Goal: Check status: Check status

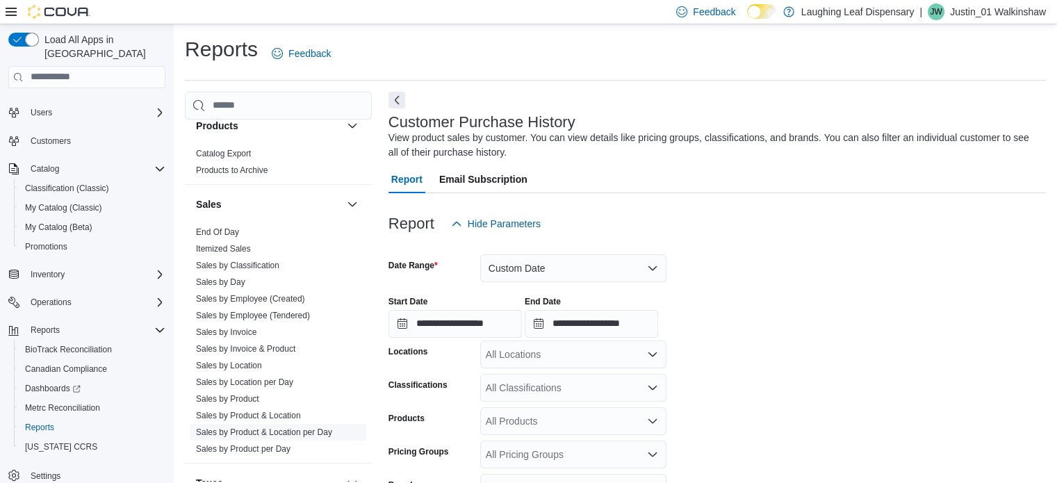
scroll to position [1037, 0]
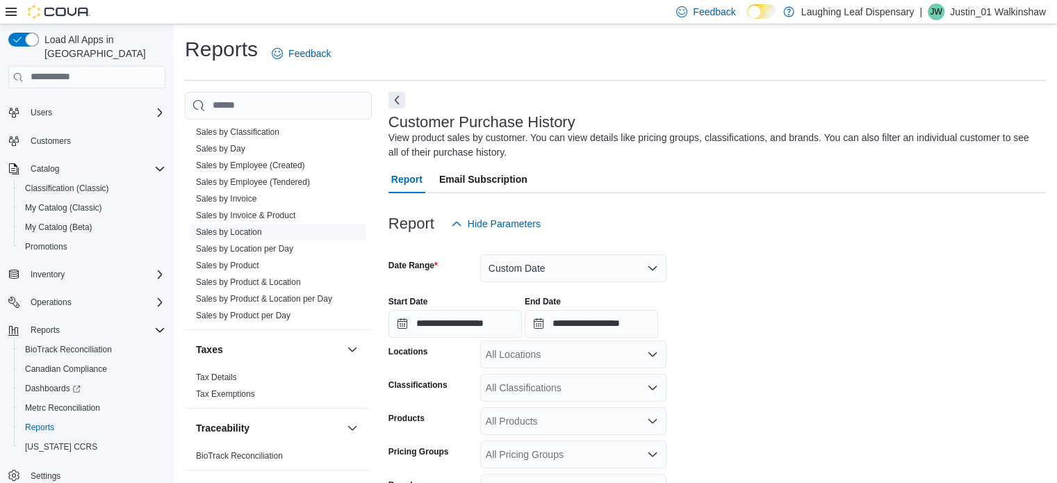
click at [254, 230] on link "Sales by Location" at bounding box center [229, 232] width 66 height 10
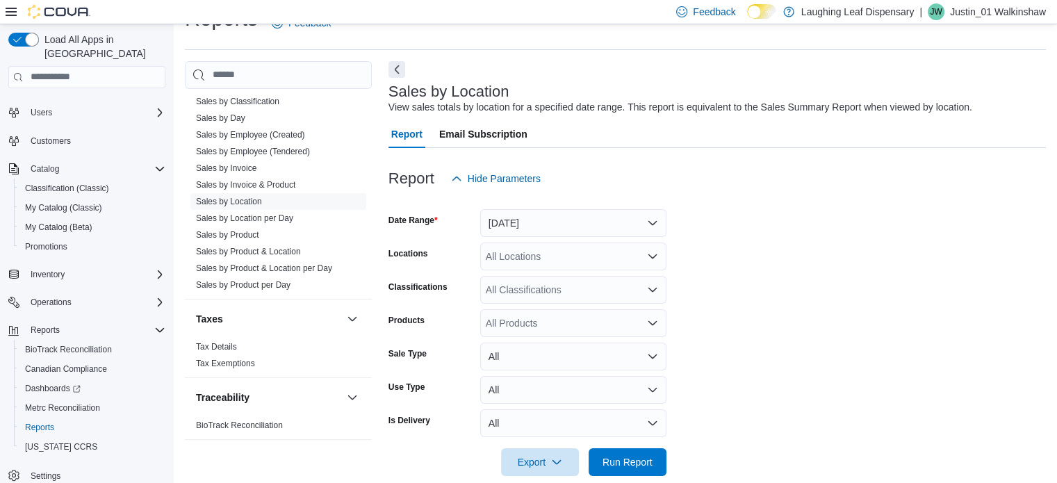
scroll to position [32, 0]
click at [575, 228] on button "[DATE]" at bounding box center [573, 222] width 186 height 28
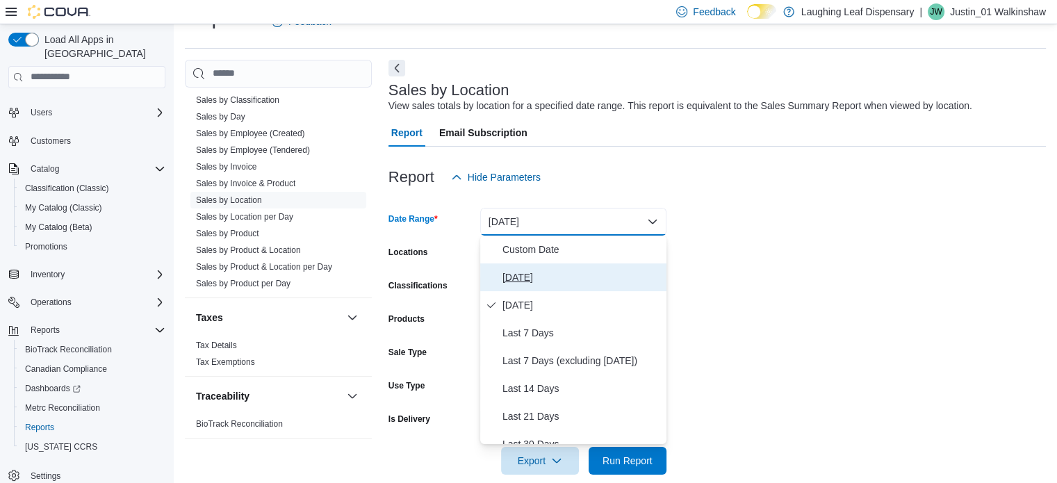
click at [514, 276] on span "[DATE]" at bounding box center [581, 277] width 158 height 17
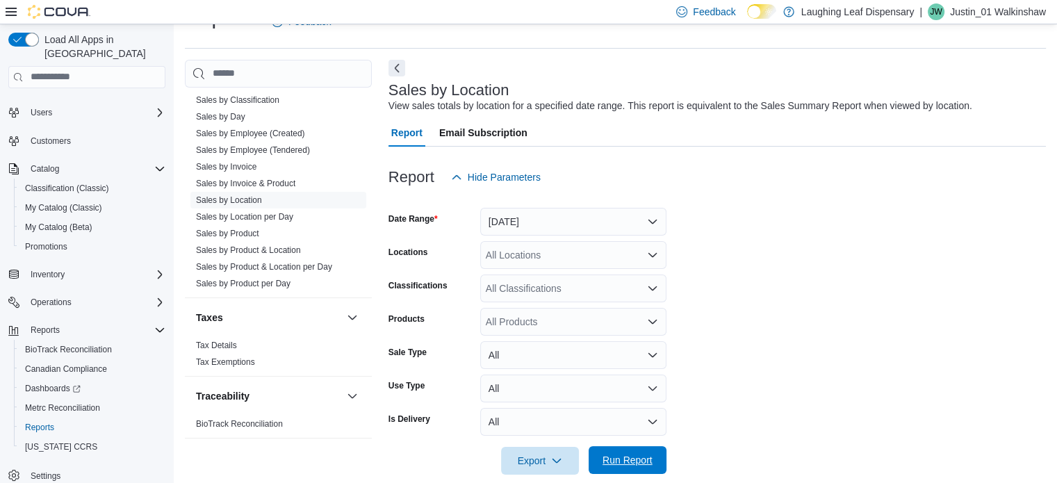
click at [633, 464] on span "Run Report" at bounding box center [627, 460] width 50 height 14
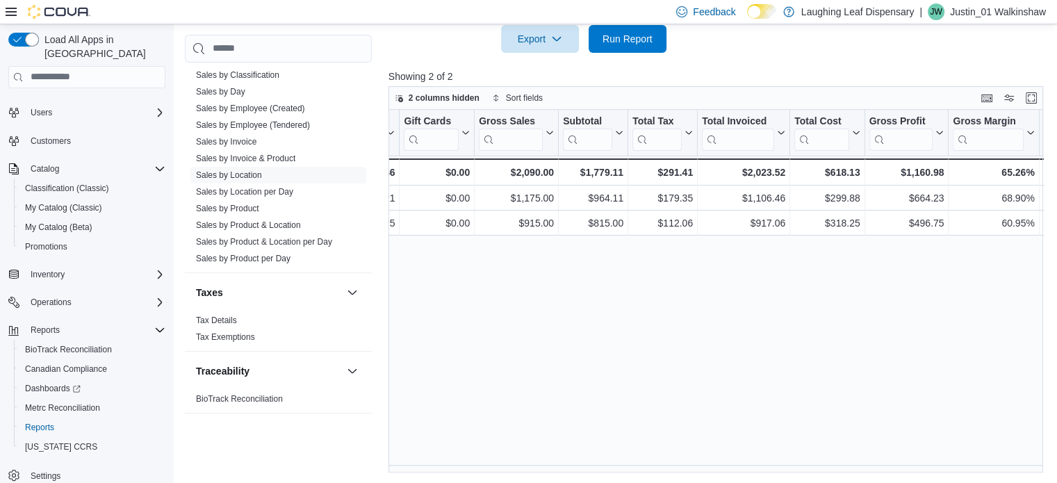
scroll to position [0, 368]
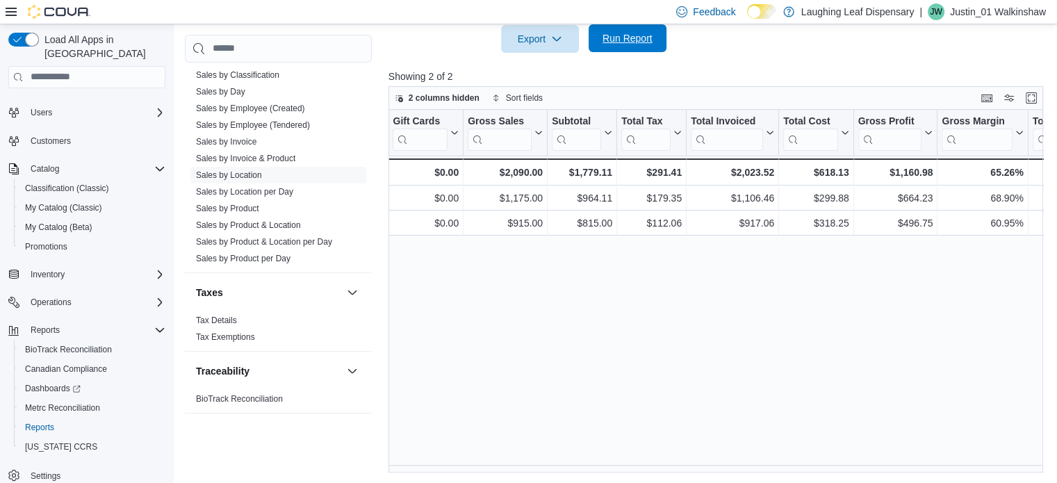
click at [619, 40] on span "Run Report" at bounding box center [627, 38] width 50 height 14
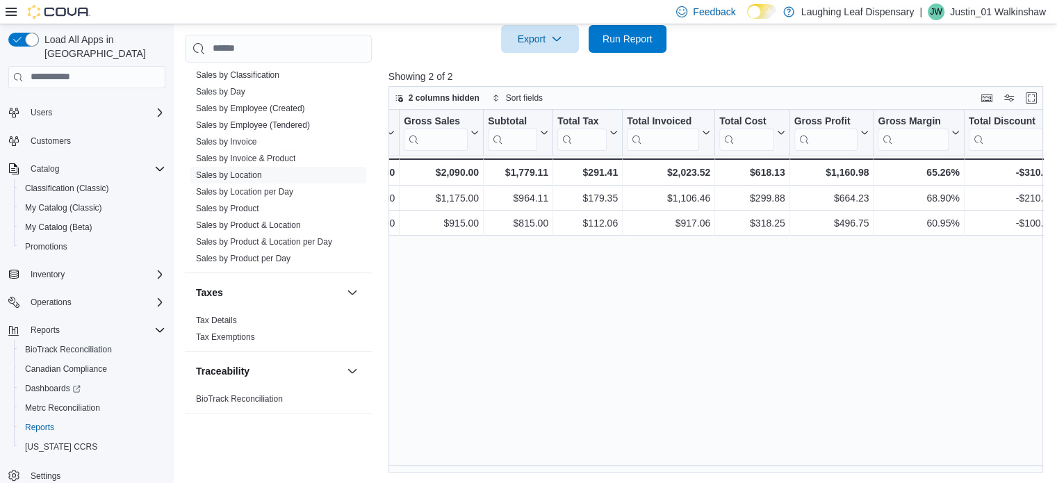
scroll to position [0, 434]
click at [620, 38] on span "Run Report" at bounding box center [627, 38] width 50 height 14
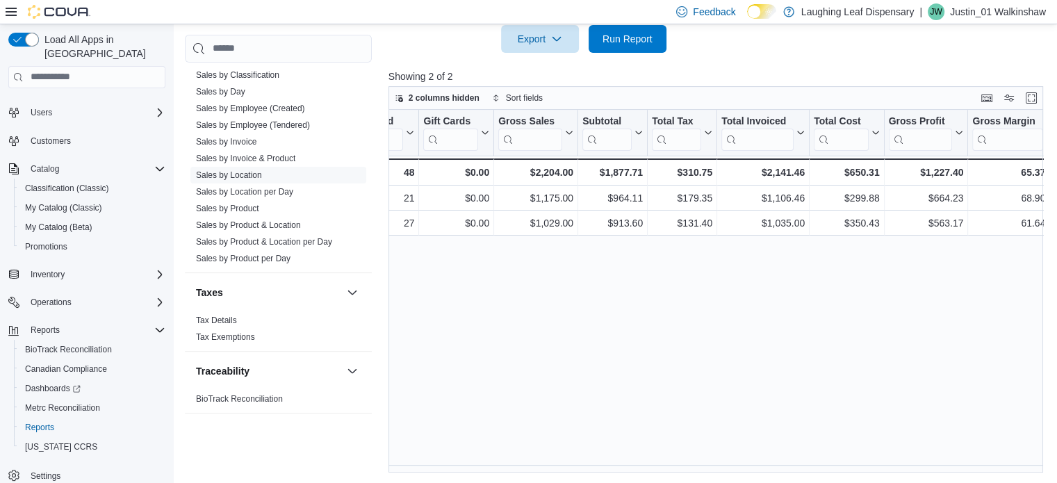
scroll to position [0, 400]
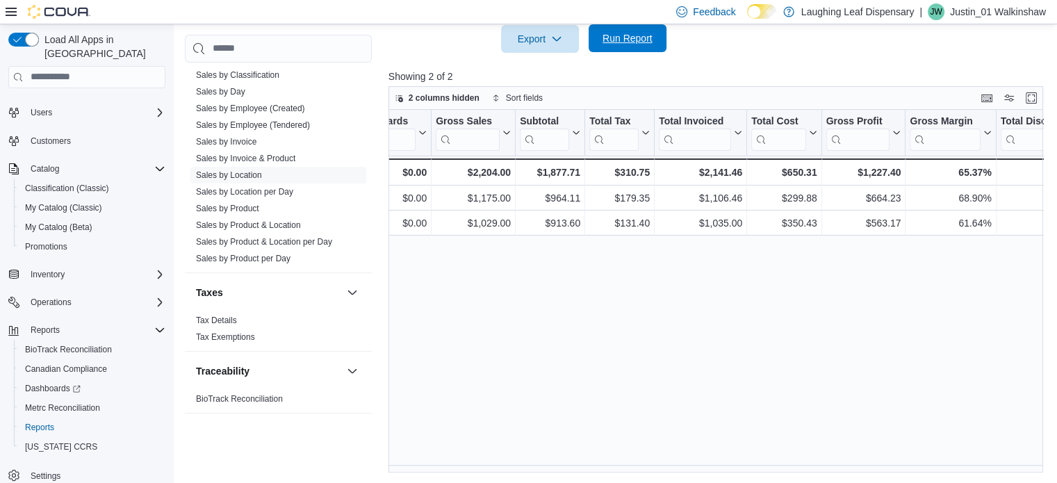
click at [624, 38] on span "Run Report" at bounding box center [627, 38] width 50 height 14
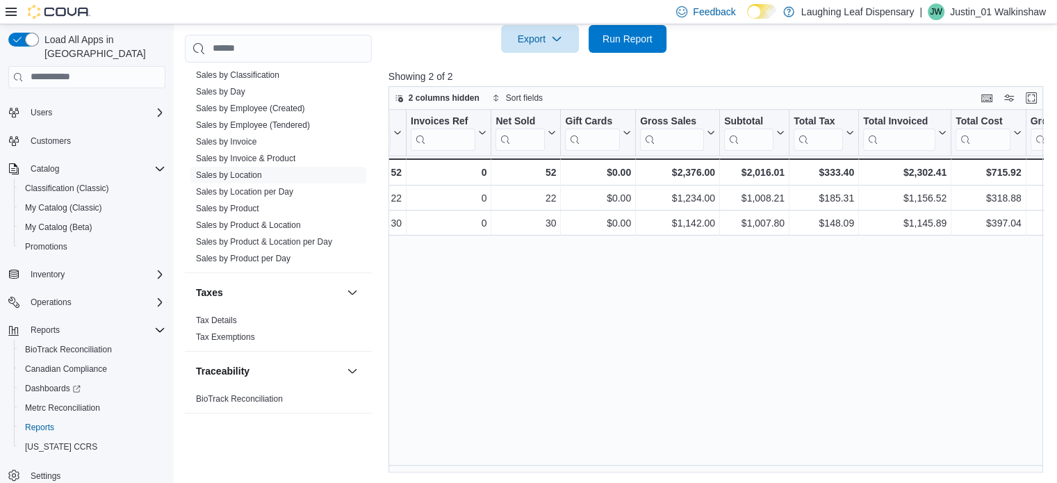
scroll to position [0, 259]
